Goal: Task Accomplishment & Management: Manage account settings

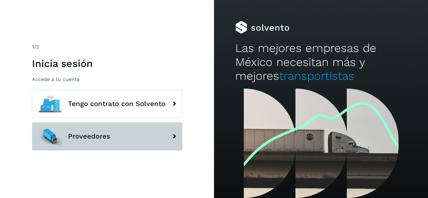
click at [138, 141] on button "Proveedores" at bounding box center [107, 137] width 150 height 28
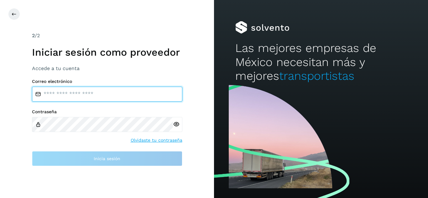
click at [71, 90] on input "email" at bounding box center [107, 94] width 150 height 15
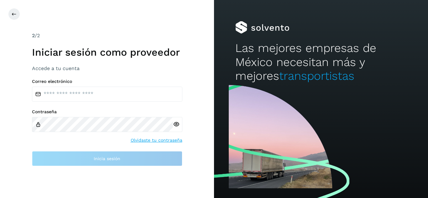
click at [148, 140] on div "Contraseña Olvidaste tu contraseña" at bounding box center [107, 126] width 150 height 34
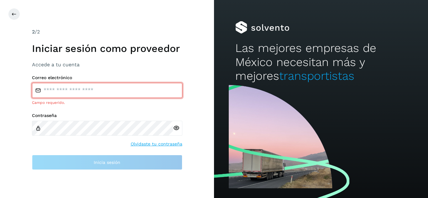
click at [48, 92] on input "email" at bounding box center [107, 90] width 150 height 15
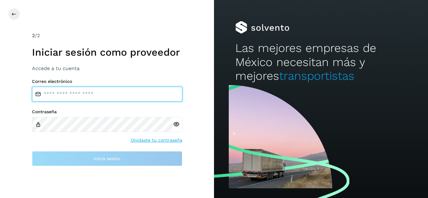
click at [78, 96] on input "email" at bounding box center [107, 94] width 150 height 15
drag, startPoint x: 42, startPoint y: 95, endPoint x: 107, endPoint y: 93, distance: 65.2
click at [107, 93] on input "email" at bounding box center [107, 94] width 150 height 15
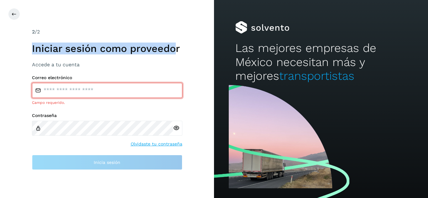
drag, startPoint x: 32, startPoint y: 52, endPoint x: 181, endPoint y: 43, distance: 148.9
click at [178, 52] on h1 "Iniciar sesión como proveedor" at bounding box center [107, 49] width 150 height 12
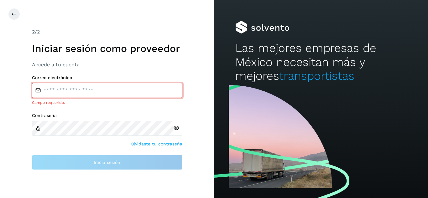
click at [181, 48] on h1 "Iniciar sesión como proveedor" at bounding box center [107, 49] width 150 height 12
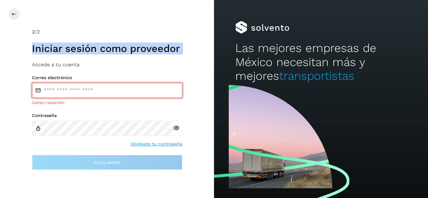
drag, startPoint x: 181, startPoint y: 48, endPoint x: 37, endPoint y: 49, distance: 143.9
click at [37, 49] on h1 "Iniciar sesión como proveedor" at bounding box center [107, 49] width 150 height 12
click at [47, 51] on h1 "Iniciar sesión como proveedor" at bounding box center [107, 49] width 150 height 12
drag, startPoint x: 30, startPoint y: 50, endPoint x: 182, endPoint y: 53, distance: 152.1
click at [182, 53] on div "2 /2 Iniciar sesión como proveedor Accede a tu cuenta Correo electrónico Campo …" at bounding box center [107, 99] width 214 height 198
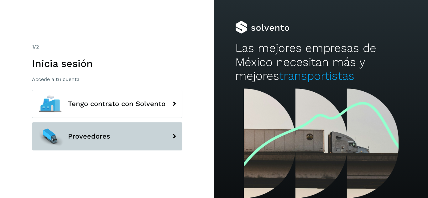
click at [130, 136] on button "Proveedores" at bounding box center [107, 137] width 150 height 28
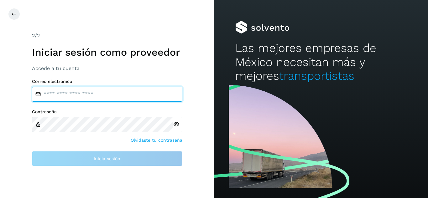
click at [85, 92] on input "email" at bounding box center [107, 94] width 150 height 15
